Goal: Information Seeking & Learning: Learn about a topic

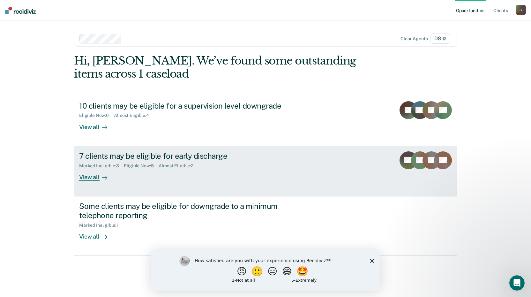
click at [96, 179] on div "View all" at bounding box center [97, 174] width 36 height 12
